Goal: Task Accomplishment & Management: Use online tool/utility

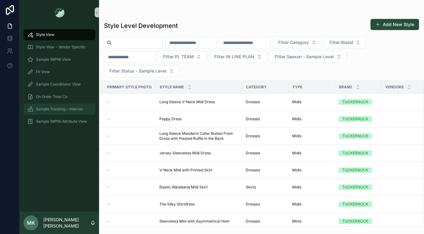
click at [63, 108] on span "Sample Tracking - Internal" at bounding box center [59, 108] width 47 height 5
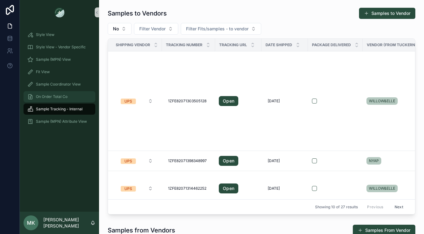
click at [64, 93] on div "On Order Total Co" at bounding box center [59, 97] width 64 height 10
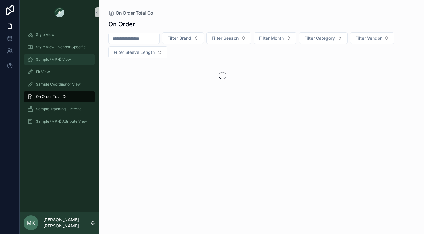
click at [65, 59] on span "Sample (MPN) View" at bounding box center [53, 59] width 35 height 5
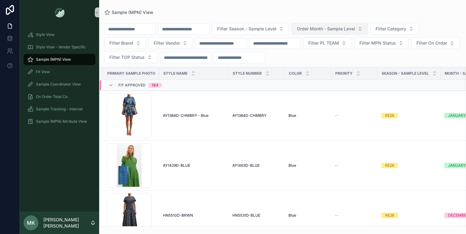
click at [339, 27] on span "Order Month - Sample Level" at bounding box center [326, 29] width 58 height 6
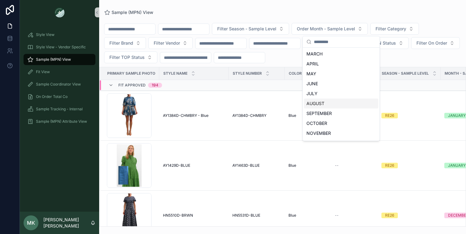
scroll to position [28, 0]
click at [319, 95] on div "AUGUST" at bounding box center [341, 95] width 74 height 10
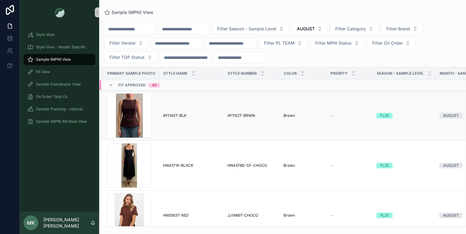
click at [249, 127] on td "AY1152T-BRWN AY1152T-BRWN" at bounding box center [251, 116] width 56 height 50
click at [184, 115] on span "AY1145T-BLK" at bounding box center [175, 115] width 24 height 5
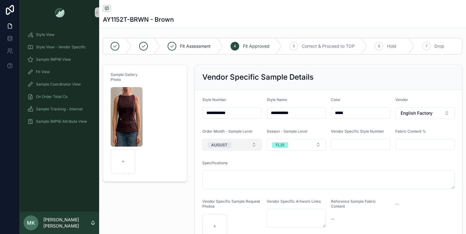
click at [234, 147] on button "AUGUST" at bounding box center [231, 145] width 59 height 12
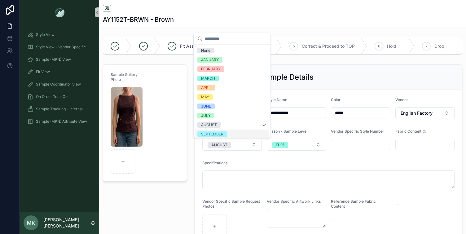
click at [228, 132] on div "SEPTEMBER" at bounding box center [232, 133] width 74 height 9
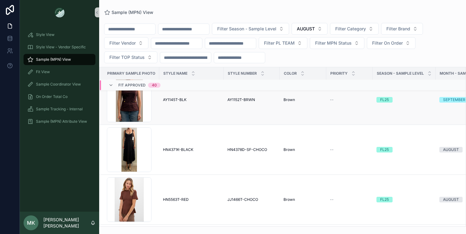
scroll to position [4, 0]
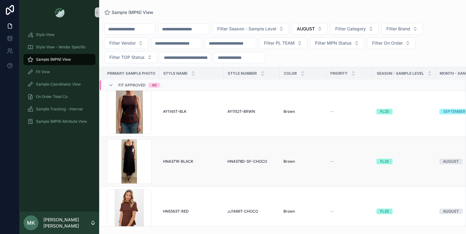
click at [192, 161] on span "HN4371K-BLACK" at bounding box center [178, 161] width 30 height 5
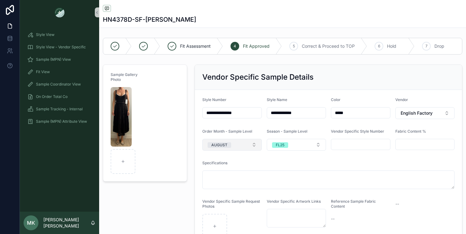
click at [223, 144] on div "AUGUST" at bounding box center [219, 145] width 16 height 6
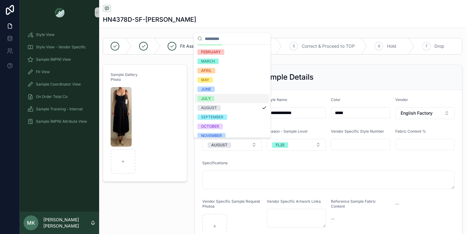
scroll to position [21, 0]
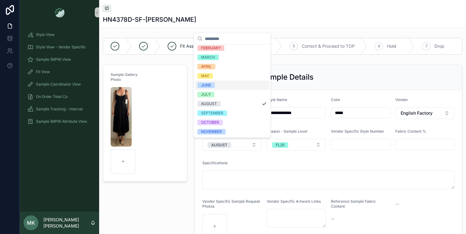
click at [223, 85] on div "JUNE" at bounding box center [232, 84] width 74 height 9
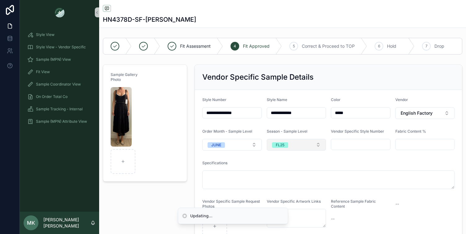
click at [289, 139] on button "FL25" at bounding box center [296, 145] width 59 height 12
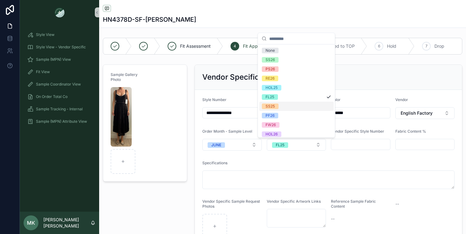
scroll to position [2, 0]
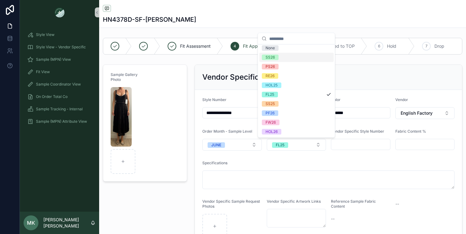
click at [276, 58] on span "SS26" at bounding box center [270, 57] width 17 height 6
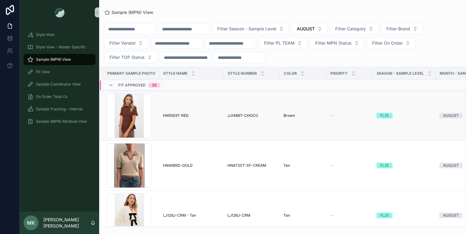
click at [179, 120] on td "HN5563T-RED HN5563T-RED" at bounding box center [191, 116] width 64 height 50
click at [182, 115] on span "HN5563T-RED" at bounding box center [176, 115] width 26 height 5
click at [74, 95] on div "On Order Total Co" at bounding box center [59, 97] width 64 height 10
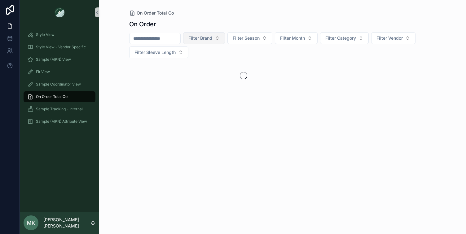
click at [211, 39] on span "Filter Brand" at bounding box center [200, 38] width 24 height 6
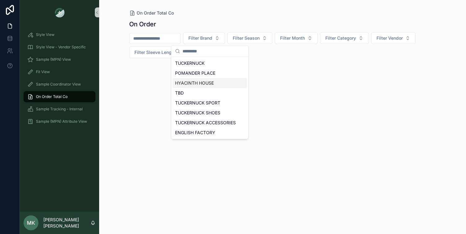
click at [206, 82] on div "HYACINTH HOUSE" at bounding box center [209, 83] width 74 height 10
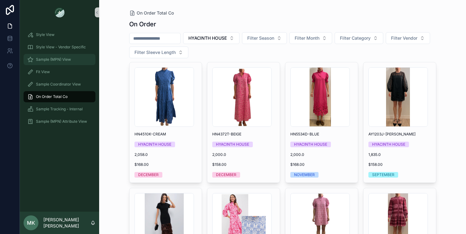
click at [72, 58] on div "Sample (MPN) View" at bounding box center [59, 59] width 64 height 10
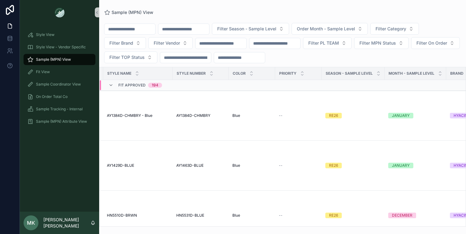
scroll to position [0, 94]
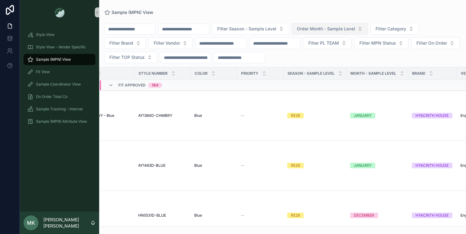
click at [338, 29] on span "Order Month - Sample Level" at bounding box center [326, 29] width 58 height 6
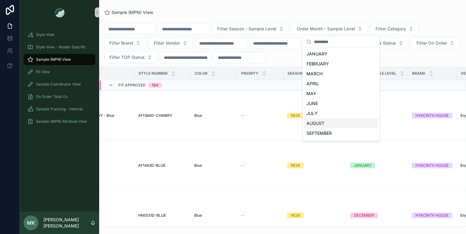
click at [321, 125] on div "AUGUST" at bounding box center [341, 123] width 74 height 10
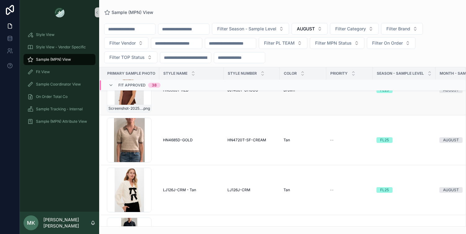
scroll to position [26, 0]
click at [140, 137] on div "Screenshot-2025-08-11-at-12.01.58-PM .png" at bounding box center [129, 139] width 45 height 45
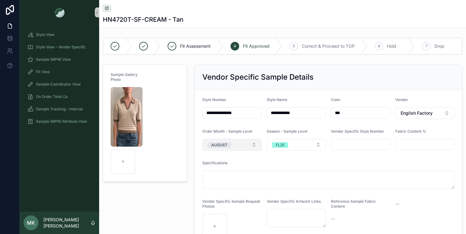
click at [231, 146] on button "AUGUST" at bounding box center [231, 145] width 59 height 12
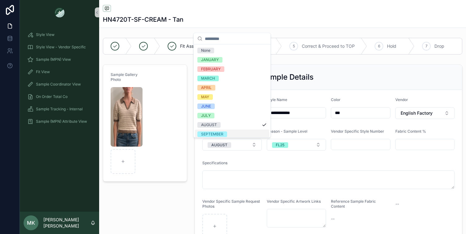
click at [230, 131] on div "SEPTEMBER" at bounding box center [232, 133] width 74 height 9
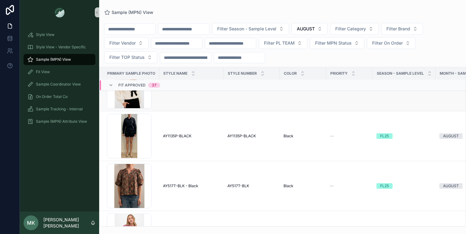
scroll to position [80, 0]
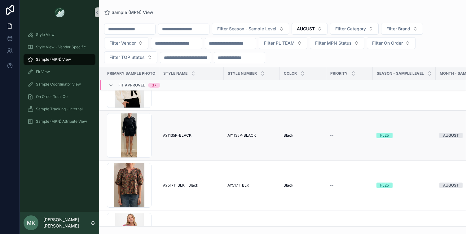
click at [187, 137] on span "AY1135P-BLACK" at bounding box center [177, 135] width 28 height 5
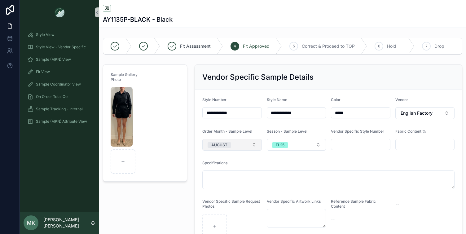
click at [219, 145] on div "AUGUST" at bounding box center [219, 145] width 16 height 6
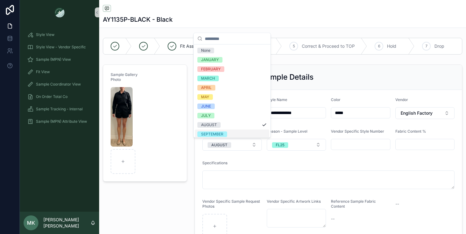
click at [218, 133] on div "SEPTEMBER" at bounding box center [212, 134] width 22 height 6
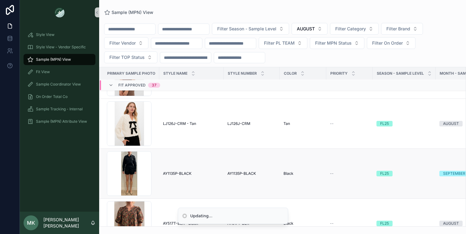
scroll to position [45, 0]
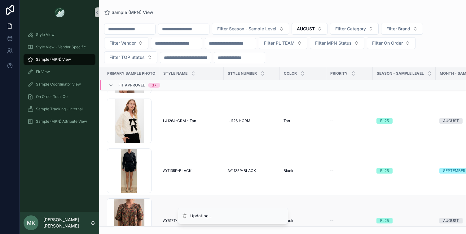
click at [164, 218] on span "AY517T-BLK - Black" at bounding box center [180, 220] width 35 height 5
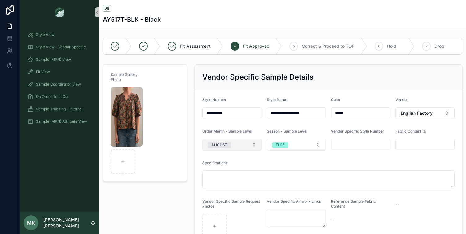
click at [244, 142] on button "AUGUST" at bounding box center [231, 145] width 59 height 12
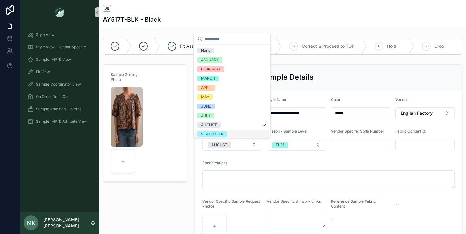
click at [223, 135] on span "SEPTEMBER" at bounding box center [212, 134] width 30 height 6
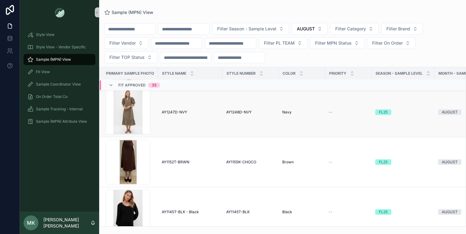
scroll to position [305, 1]
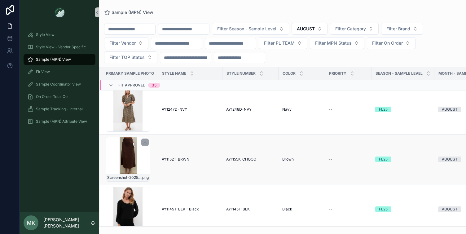
click at [141, 166] on div "Screenshot-2025-08-11-at-12.10.10-PM .png" at bounding box center [128, 159] width 45 height 45
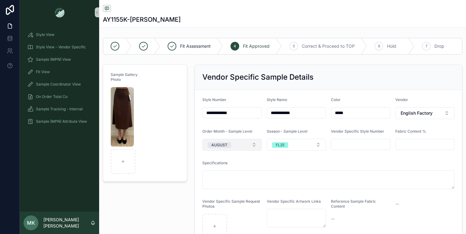
click at [231, 144] on button "AUGUST" at bounding box center [231, 145] width 59 height 12
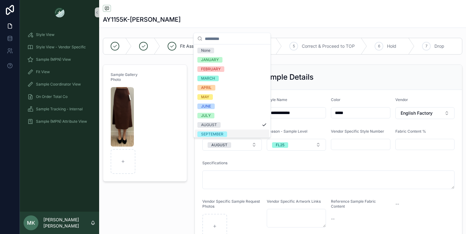
click at [227, 132] on div "SEPTEMBER" at bounding box center [232, 133] width 74 height 9
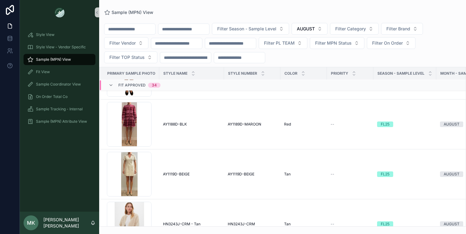
scroll to position [742, 0]
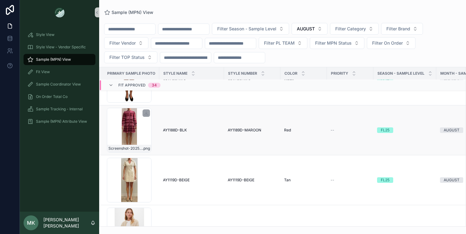
click at [133, 129] on div "Screenshot-2025-08-11-at-12.15.44-PM .png" at bounding box center [129, 130] width 45 height 45
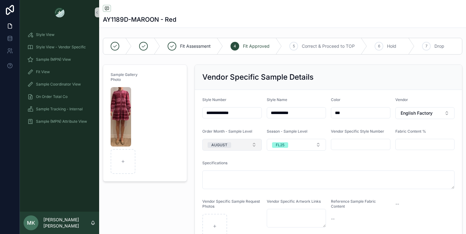
click at [223, 149] on button "AUGUST" at bounding box center [231, 145] width 59 height 12
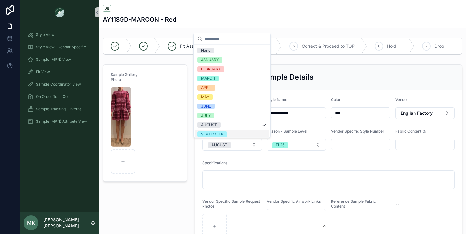
click at [223, 133] on span "SEPTEMBER" at bounding box center [212, 134] width 30 height 6
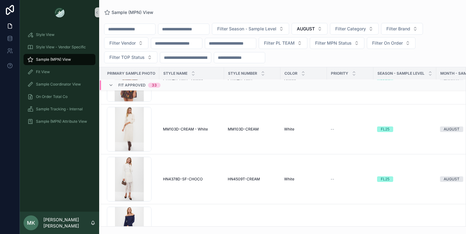
scroll to position [677, 0]
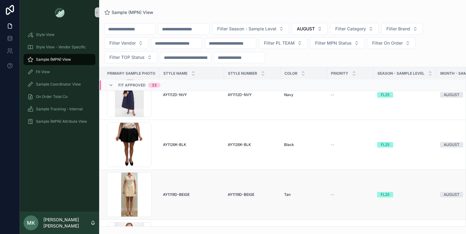
click at [172, 196] on span "AY1119D-BEIGE" at bounding box center [176, 194] width 27 height 5
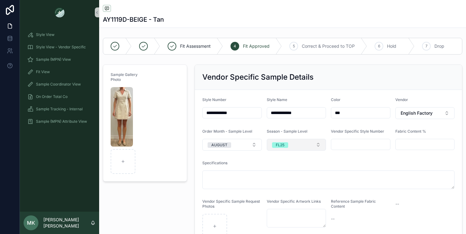
click at [284, 145] on span "FL25" at bounding box center [280, 145] width 16 height 6
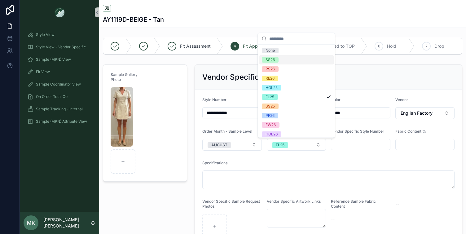
click at [290, 59] on div "SS26" at bounding box center [296, 59] width 74 height 9
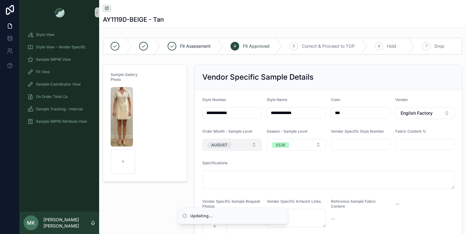
click at [229, 147] on span "AUGUST" at bounding box center [219, 145] width 24 height 6
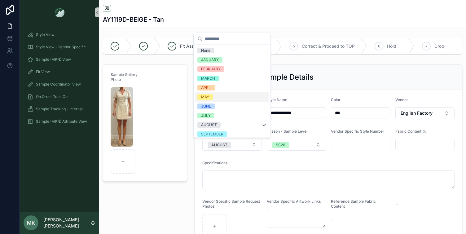
click at [225, 96] on div "MAY" at bounding box center [232, 96] width 74 height 9
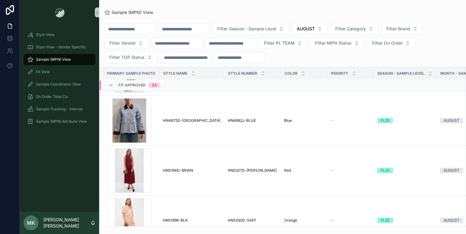
scroll to position [952, 0]
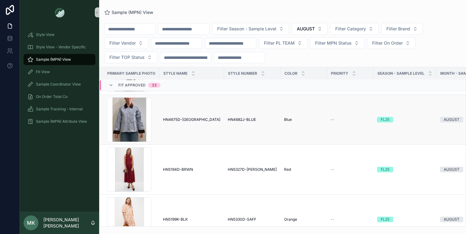
click at [172, 120] on span "HN4675D-[GEOGRAPHIC_DATA]" at bounding box center [191, 119] width 57 height 5
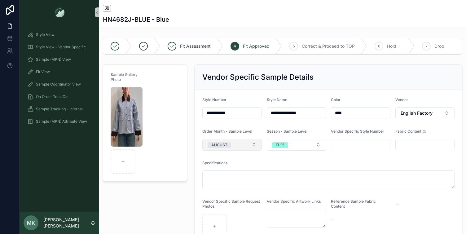
click at [241, 146] on button "AUGUST" at bounding box center [231, 145] width 59 height 12
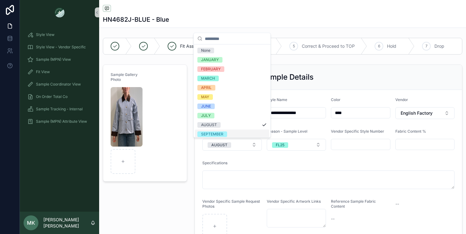
click at [230, 133] on div "SEPTEMBER" at bounding box center [232, 133] width 74 height 9
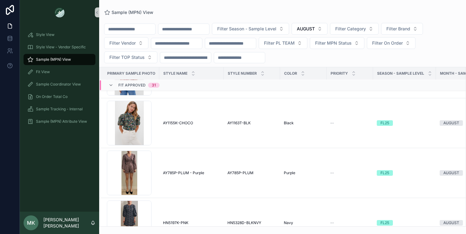
scroll to position [1347, 0]
click at [198, 170] on span "AY785P-PLUM - Purple" at bounding box center [183, 172] width 41 height 5
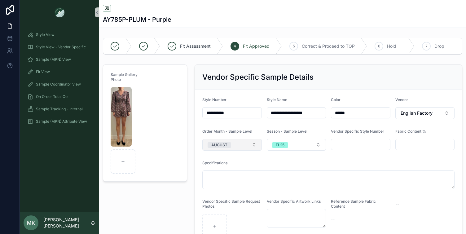
click at [218, 144] on div "AUGUST" at bounding box center [219, 145] width 16 height 6
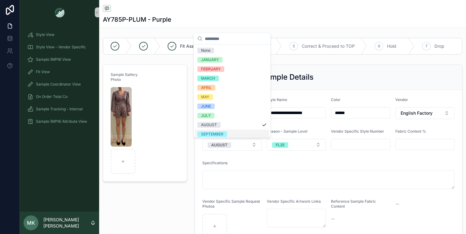
click at [228, 133] on div "SEPTEMBER" at bounding box center [232, 133] width 74 height 9
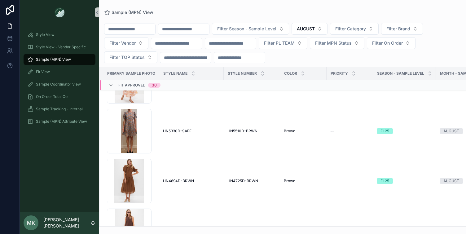
scroll to position [1019, 0]
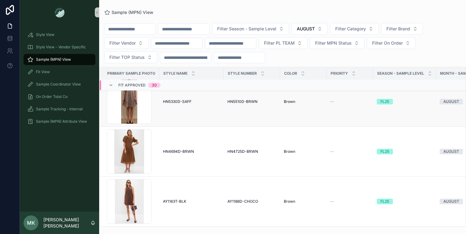
click at [177, 101] on span "HN5330D-SAFF" at bounding box center [177, 101] width 28 height 5
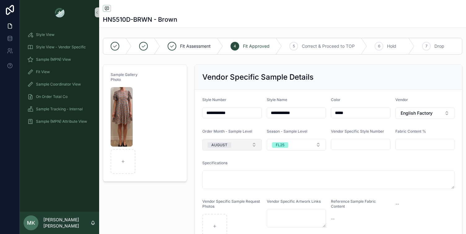
click at [218, 146] on div "AUGUST" at bounding box center [219, 145] width 16 height 6
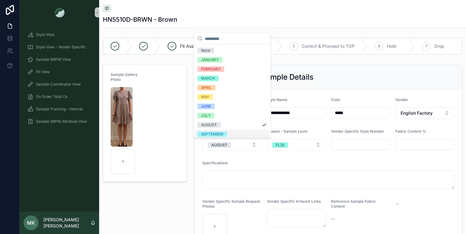
click at [223, 136] on div "SEPTEMBER" at bounding box center [212, 134] width 22 height 6
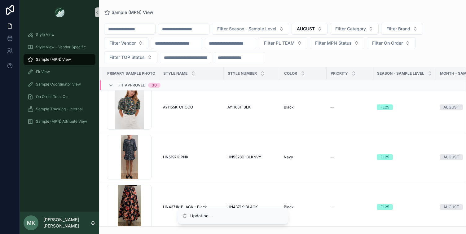
scroll to position [1368, 0]
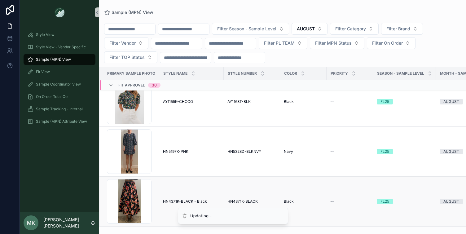
click at [171, 199] on span "HN4371K-BLACK - Black" at bounding box center [185, 201] width 44 height 5
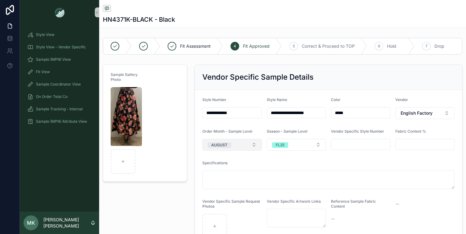
click at [221, 142] on div "AUGUST" at bounding box center [219, 145] width 16 height 6
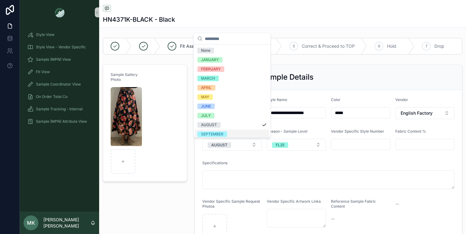
click at [224, 131] on span "SEPTEMBER" at bounding box center [212, 134] width 30 height 6
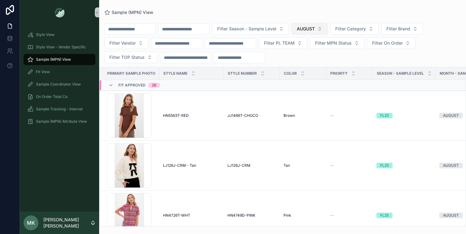
click at [327, 27] on button "AUGUST" at bounding box center [309, 29] width 36 height 12
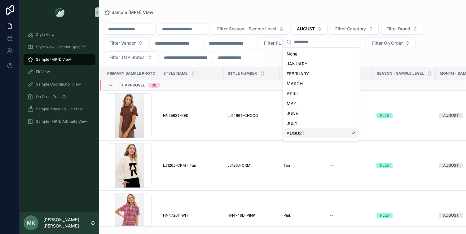
click at [345, 132] on div "AUGUST" at bounding box center [321, 133] width 74 height 10
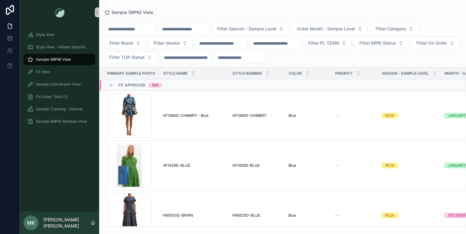
click at [359, 7] on div "Sample (MPN) View Filter Season - Sample Level Order Month - Sample Level Filte…" at bounding box center [282, 113] width 367 height 226
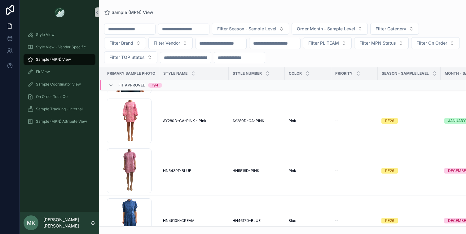
scroll to position [2348, 0]
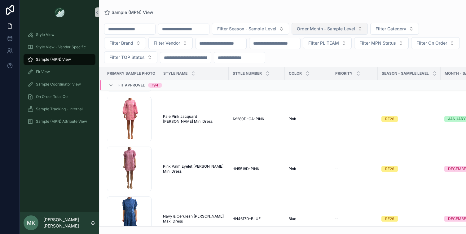
click at [340, 25] on button "Order Month - Sample Level" at bounding box center [329, 29] width 76 height 12
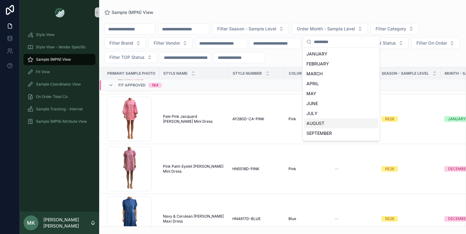
scroll to position [28, 0]
click at [324, 116] on div "OCTOBER" at bounding box center [341, 115] width 74 height 10
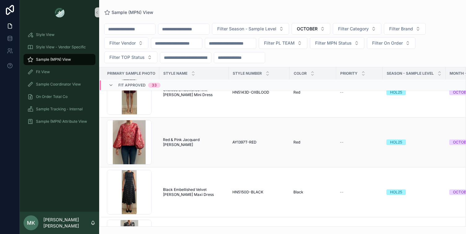
scroll to position [730, 0]
click at [226, 195] on td "Black Embellished Velvet [PERSON_NAME] Maxi Dress Black Embellished Velvet [PER…" at bounding box center [193, 192] width 69 height 50
click at [199, 187] on span "Black Embellished Velvet [PERSON_NAME] Maxi Dress" at bounding box center [194, 192] width 62 height 10
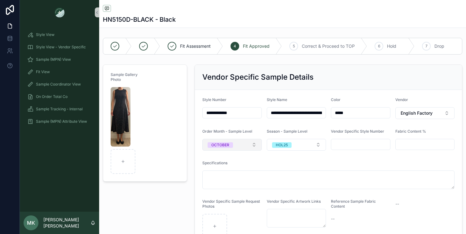
click at [234, 147] on button "OCTOBER" at bounding box center [231, 145] width 59 height 12
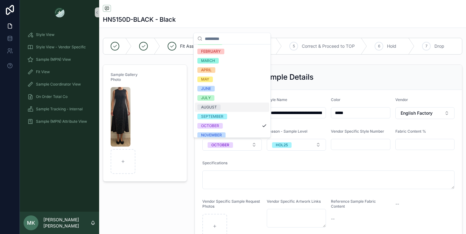
scroll to position [30, 0]
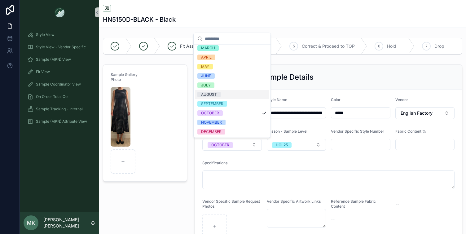
click at [222, 123] on span "NOVEMBER" at bounding box center [211, 122] width 28 height 6
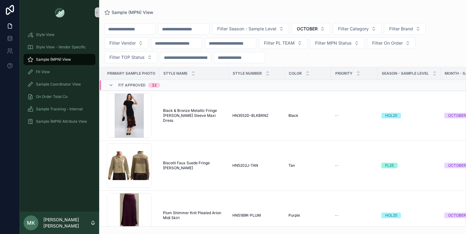
click at [209, 31] on input "scrollable content" at bounding box center [183, 29] width 51 height 9
click at [132, 28] on input "scrollable content" at bounding box center [129, 29] width 51 height 9
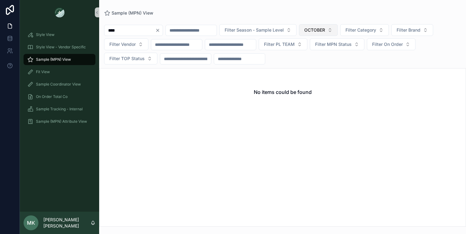
type input "****"
click at [337, 30] on button "OCTOBER" at bounding box center [318, 30] width 39 height 12
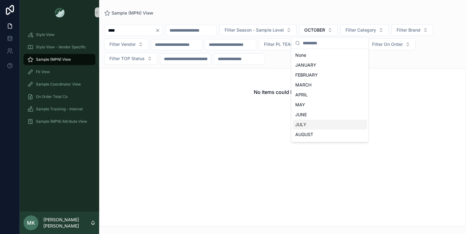
scroll to position [38, 0]
click at [328, 116] on div "OCTOBER" at bounding box center [330, 116] width 74 height 10
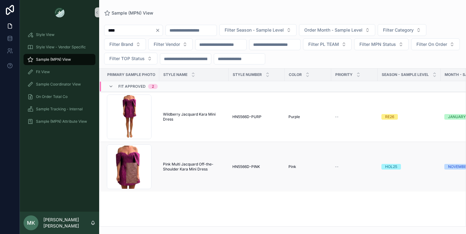
click at [198, 169] on span "Pink Multi Jacquard Off-the-Shoulder Kara Mini Dress" at bounding box center [194, 167] width 62 height 10
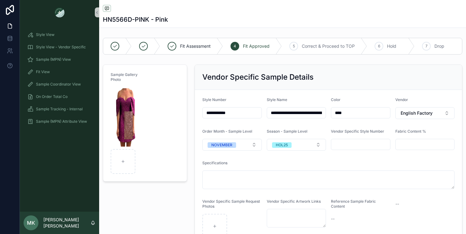
click at [248, 119] on form "**********" at bounding box center [328, 168] width 267 height 156
drag, startPoint x: 248, startPoint y: 115, endPoint x: 196, endPoint y: 115, distance: 52.0
click at [196, 115] on form "**********" at bounding box center [328, 168] width 267 height 156
paste input "scrollable content"
type input "**********"
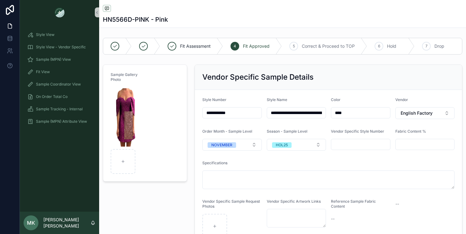
click at [278, 158] on form "**********" at bounding box center [328, 168] width 267 height 156
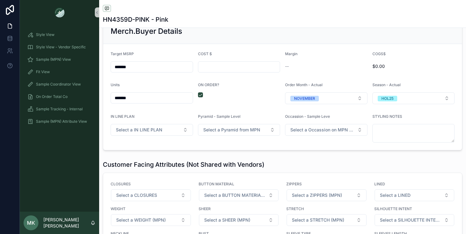
scroll to position [820, 0]
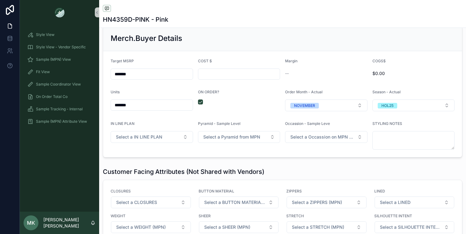
click at [247, 83] on form "Target MSRP ******* COST $ Margin -- COGS$ $0.00 Units ******* ON ORDER? Order …" at bounding box center [282, 104] width 358 height 106
click at [247, 74] on input "scrollable content" at bounding box center [239, 74] width 82 height 9
type input "******"
click at [268, 53] on form "Target MSRP ******* COST $ ****** Margin -- COGS$ $0.00 Units ******* ON ORDER?…" at bounding box center [282, 104] width 358 height 106
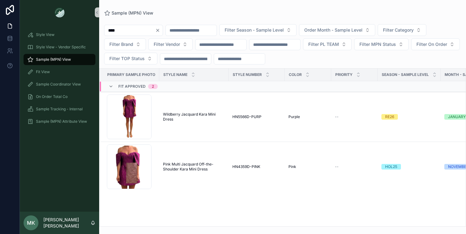
drag, startPoint x: 130, startPoint y: 32, endPoint x: 84, endPoint y: 28, distance: 46.6
click at [84, 28] on div "Style View Style View - Vendor Specific Sample (MPN) View Fit View Sample Coord…" at bounding box center [243, 117] width 446 height 234
click at [205, 31] on input "scrollable content" at bounding box center [183, 30] width 51 height 9
paste input "**********"
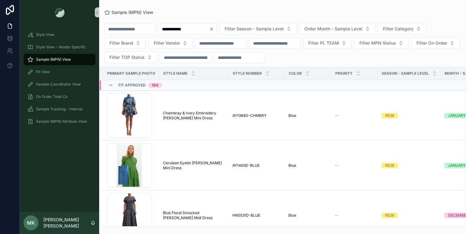
type input "**********"
type input "****"
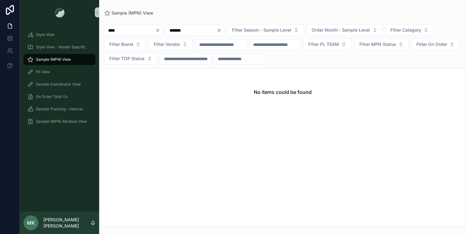
type input "*******"
click at [221, 32] on icon "Clear" at bounding box center [218, 30] width 5 height 5
drag, startPoint x: 134, startPoint y: 29, endPoint x: 98, endPoint y: 29, distance: 36.2
click at [98, 29] on div "Style View Style View - Vendor Specific Sample (MPN) View Fit View Sample Coord…" at bounding box center [243, 117] width 446 height 234
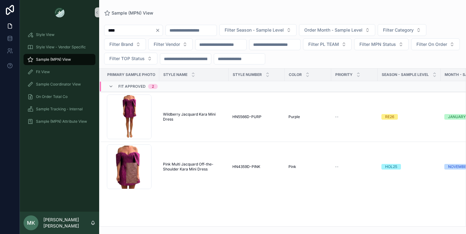
type input "*****"
type input "*******"
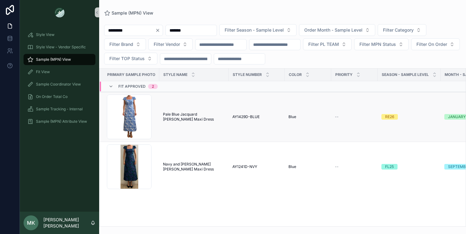
type input "*********"
click at [176, 114] on span "Pale Blue Jacquard [PERSON_NAME] Maxi Dress" at bounding box center [194, 117] width 62 height 10
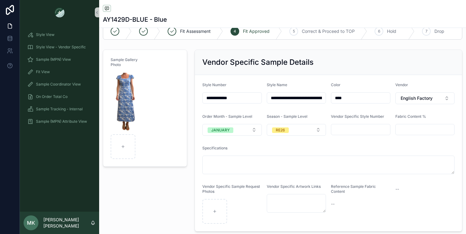
scroll to position [21, 0]
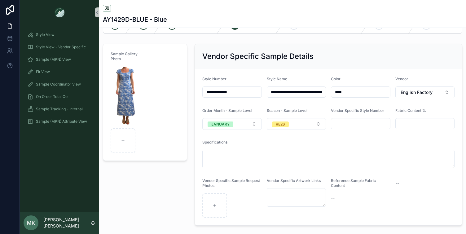
click at [248, 90] on input "**********" at bounding box center [231, 92] width 59 height 9
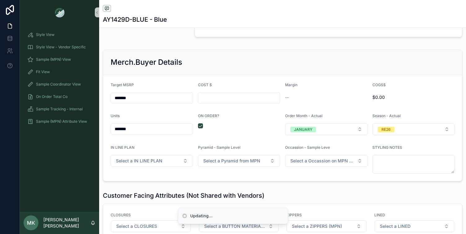
scroll to position [666, 0]
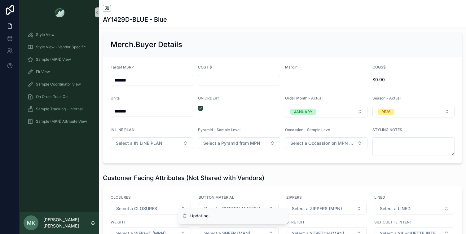
type input "**********"
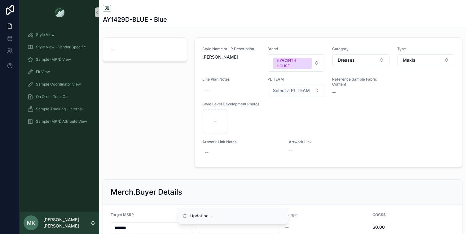
scroll to position [814, 0]
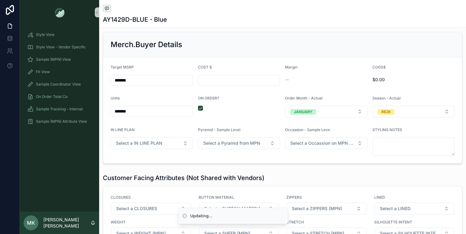
click at [255, 81] on input "scrollable content" at bounding box center [239, 80] width 82 height 9
type input "******"
click at [257, 107] on div "scrollable content" at bounding box center [239, 108] width 82 height 5
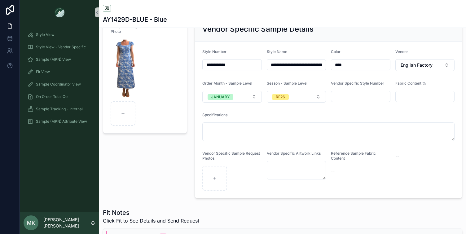
scroll to position [0, 0]
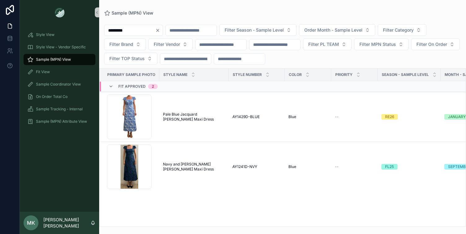
drag, startPoint x: 137, startPoint y: 31, endPoint x: 93, endPoint y: 29, distance: 43.7
click at [93, 29] on div "Style View Style View - Vendor Specific Sample (MPN) View Fit View Sample Coord…" at bounding box center [243, 117] width 446 height 234
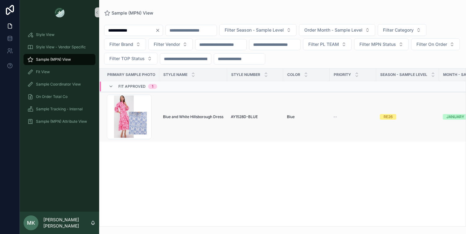
type input "**********"
click at [181, 119] on span "Blue and White Hillsborough Dress" at bounding box center [193, 116] width 60 height 5
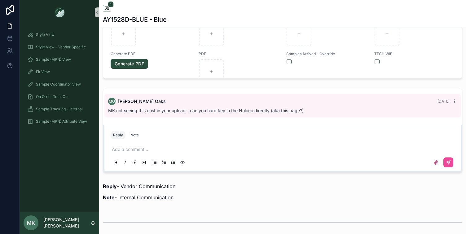
scroll to position [370, 0]
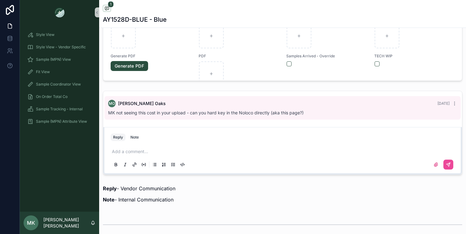
click at [290, 133] on div "Reply Note" at bounding box center [282, 137] width 351 height 10
click at [367, 115] on div "MK not seeing this cost in your upload - can you hard key in the Noloco directl…" at bounding box center [282, 113] width 349 height 6
click at [271, 152] on p "scrollable content" at bounding box center [284, 151] width 344 height 6
click at [424, 168] on button "scrollable content" at bounding box center [448, 164] width 10 height 10
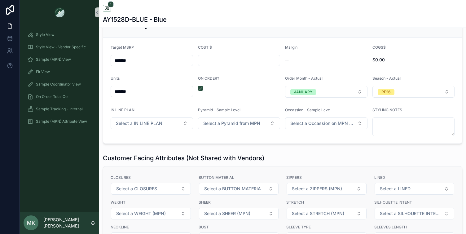
scroll to position [782, 0]
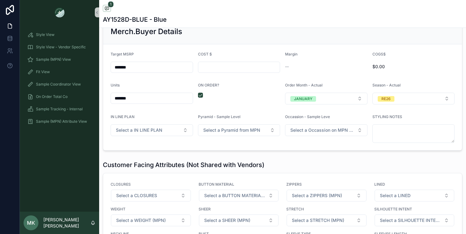
click at [230, 72] on div "scrollable content" at bounding box center [239, 67] width 82 height 11
click at [230, 68] on input "scrollable content" at bounding box center [239, 67] width 82 height 9
type input "******"
click at [259, 45] on form "Target MSRP ******* COST $ ****** Margin -- COGS$ $0.00 Units ******* ON ORDER?…" at bounding box center [282, 97] width 358 height 106
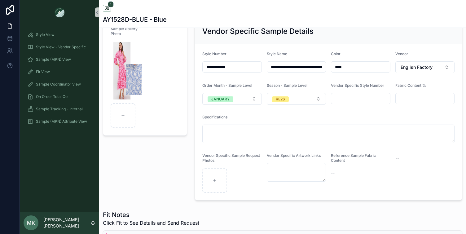
scroll to position [0, 0]
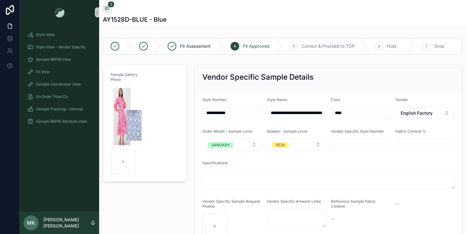
click at [63, 11] on img "scrollable content" at bounding box center [59, 12] width 10 height 10
